Goal: Information Seeking & Learning: Learn about a topic

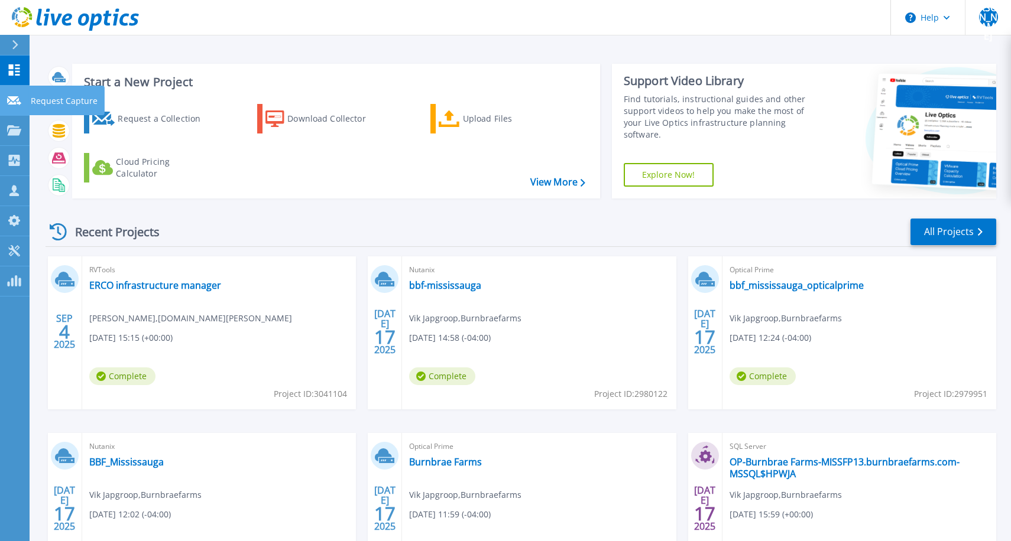
click at [13, 108] on link "Request Capture Request Capture" at bounding box center [15, 101] width 30 height 30
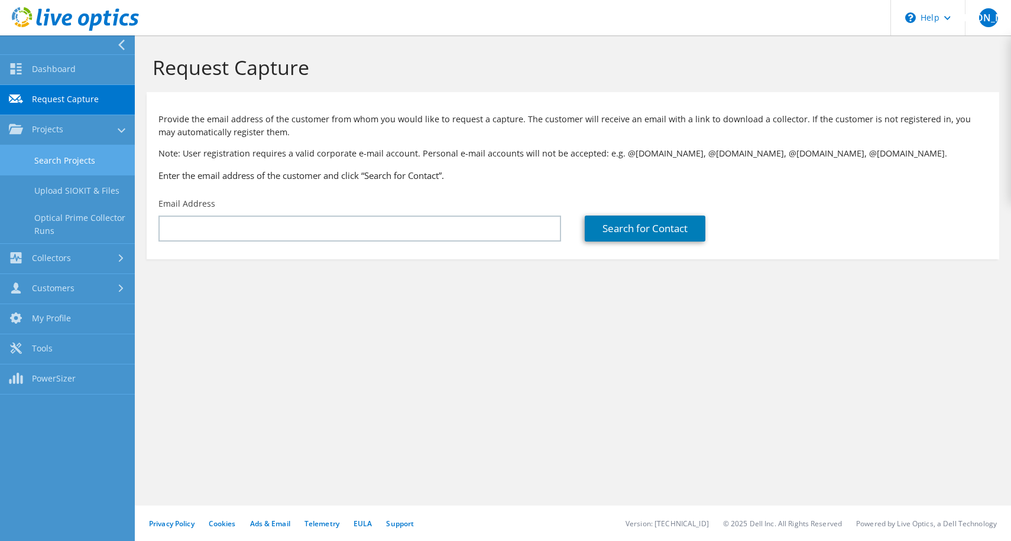
click at [28, 151] on link "Search Projects" at bounding box center [67, 160] width 135 height 30
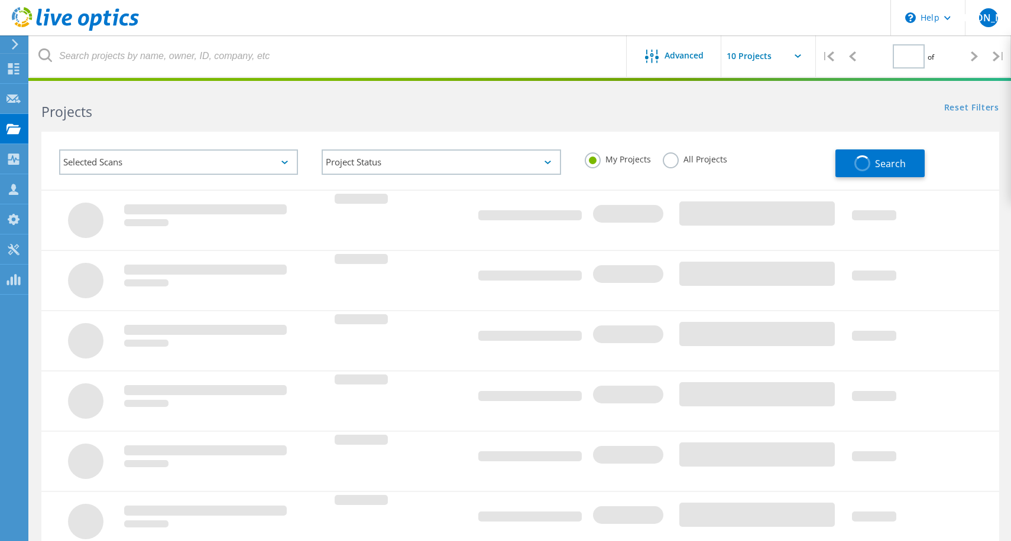
type input "1"
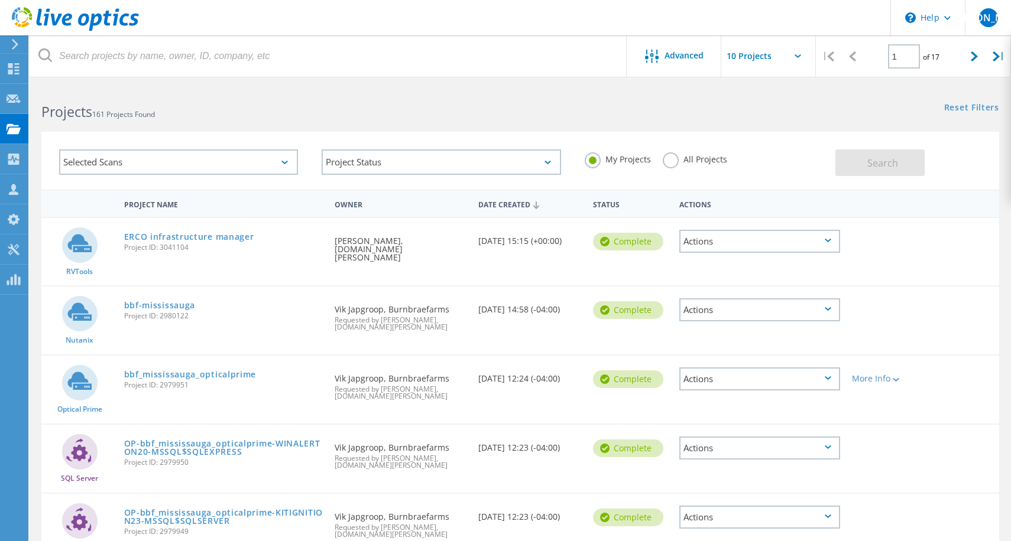
click at [668, 171] on div "My Projects All Projects" at bounding box center [704, 160] width 262 height 44
click at [672, 164] on label "All Projects" at bounding box center [695, 158] width 64 height 11
click at [0, 0] on input "All Projects" at bounding box center [0, 0] width 0 height 0
click at [881, 167] on span "Search" at bounding box center [882, 163] width 31 height 13
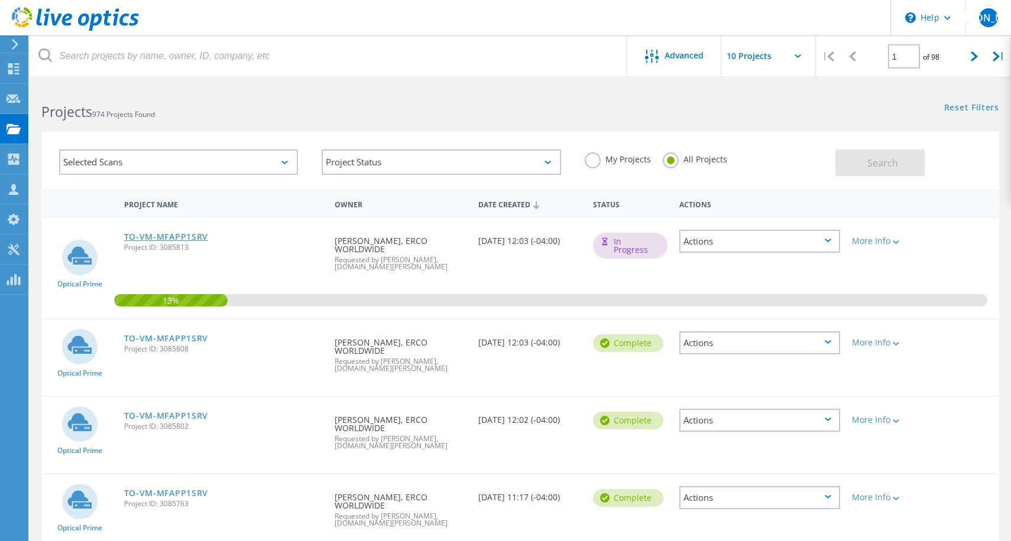
click at [164, 235] on link "TO-VM-MFAPP1SRV" at bounding box center [166, 237] width 85 height 8
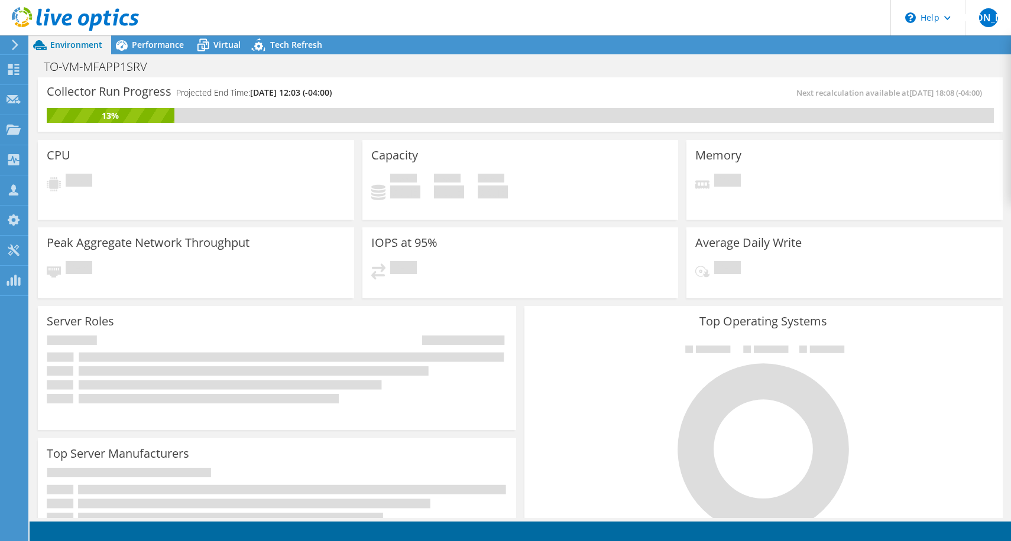
click at [393, 8] on header "JA Partner Team Member Jorge Alvarado Jorge.Alvarado@rci.rogers.com rci.rogers.…" at bounding box center [505, 17] width 1011 height 35
click at [152, 49] on span "Performance" at bounding box center [158, 44] width 52 height 11
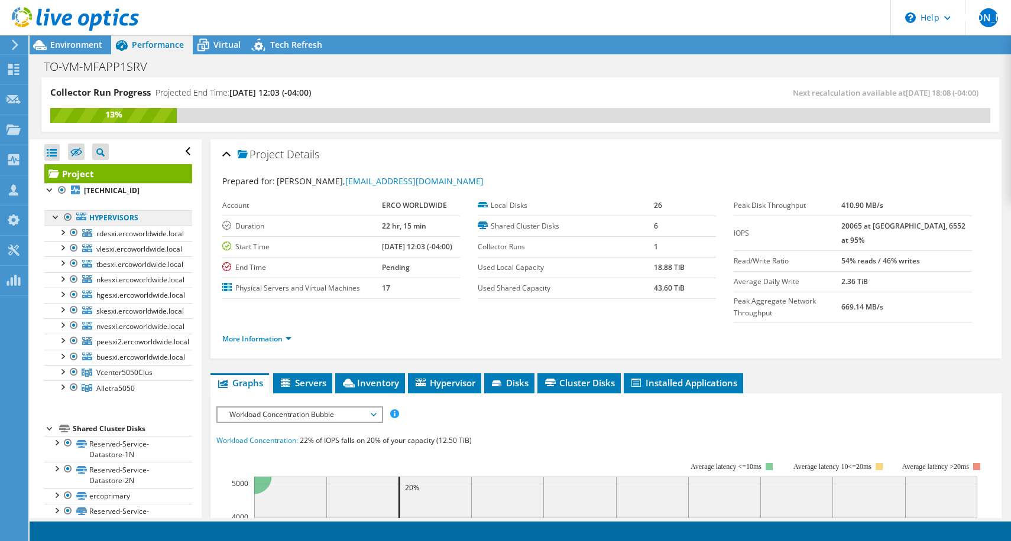
click at [118, 212] on link "Hypervisors" at bounding box center [118, 217] width 148 height 15
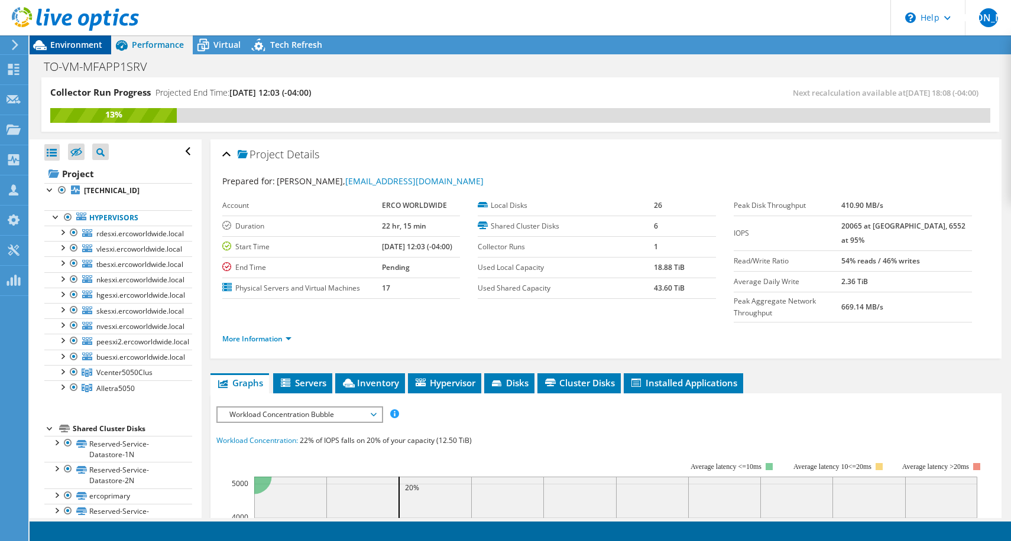
click at [87, 47] on span "Environment" at bounding box center [76, 44] width 52 height 11
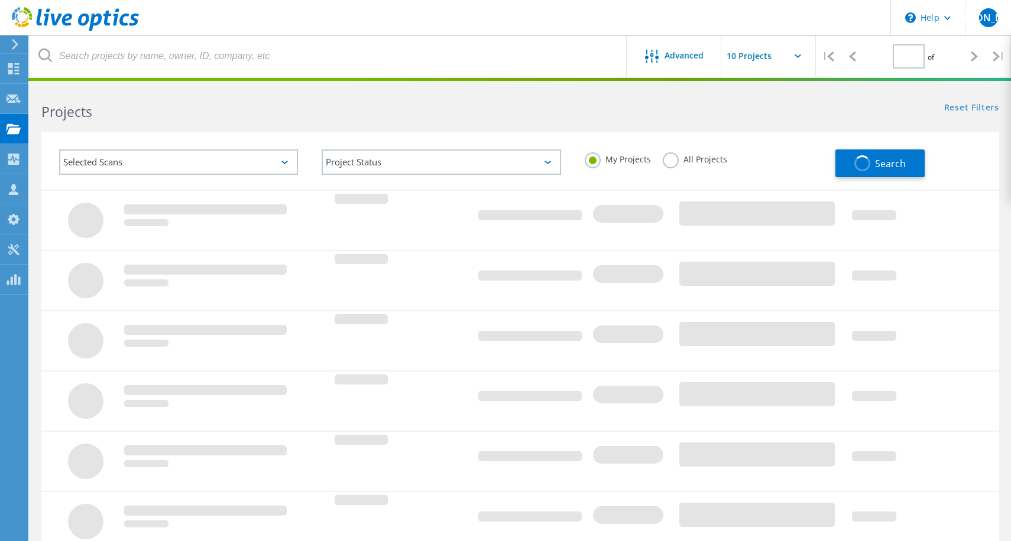
type input "1"
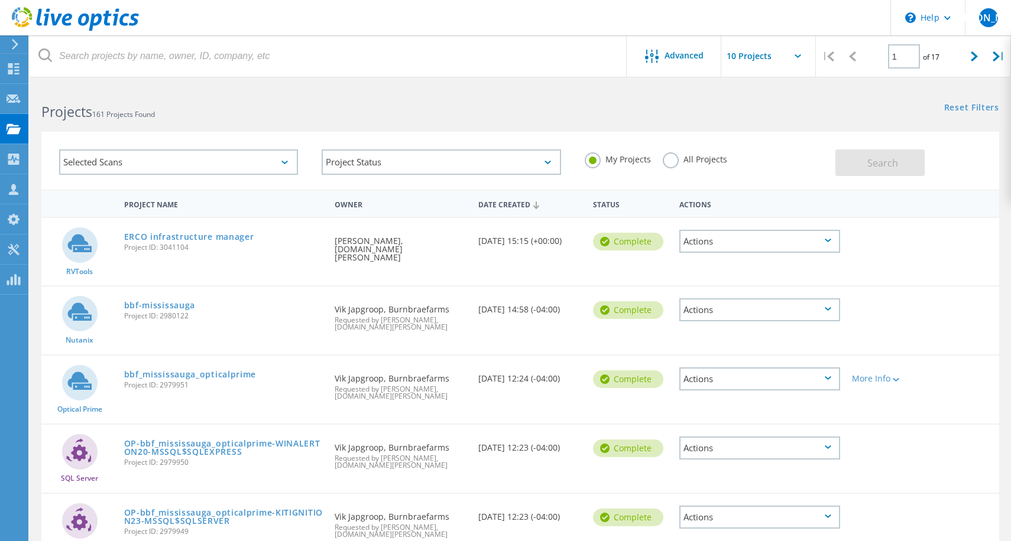
click at [670, 156] on label "All Projects" at bounding box center [695, 158] width 64 height 11
click at [0, 0] on input "All Projects" at bounding box center [0, 0] width 0 height 0
click at [880, 166] on span "Search" at bounding box center [882, 163] width 31 height 13
